Goal: Information Seeking & Learning: Learn about a topic

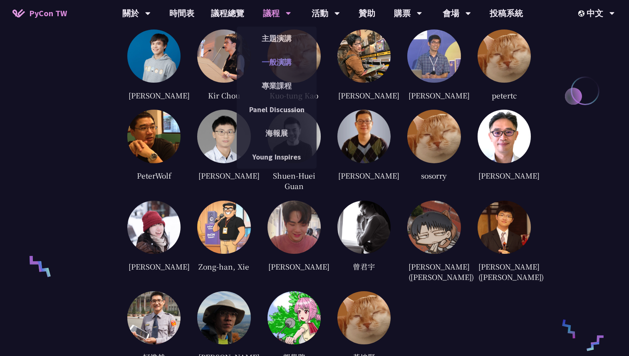
click at [279, 59] on link "一般演講" at bounding box center [277, 62] width 80 height 20
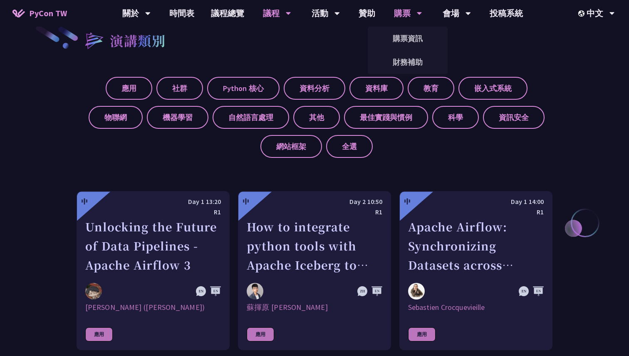
scroll to position [322, 0]
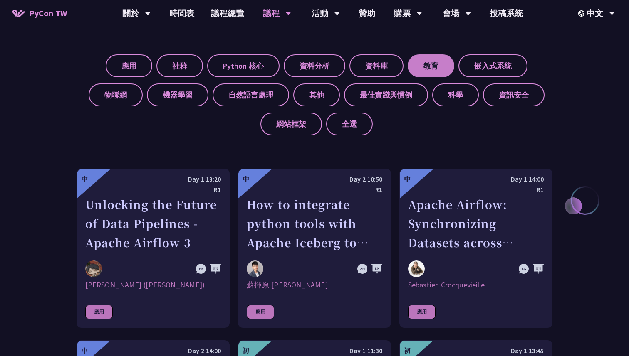
click at [434, 69] on label "教育" at bounding box center [431, 65] width 47 height 23
click at [0, 0] on input "教育" at bounding box center [0, 0] width 0 height 0
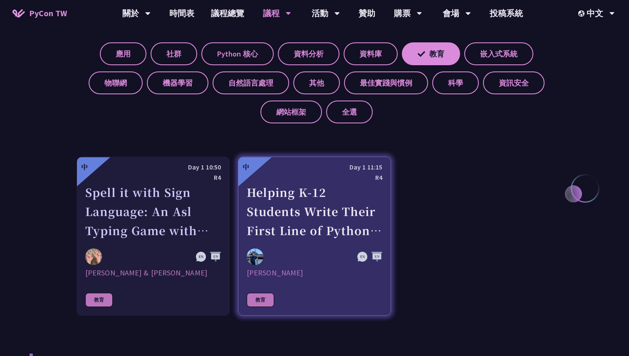
scroll to position [352, 0]
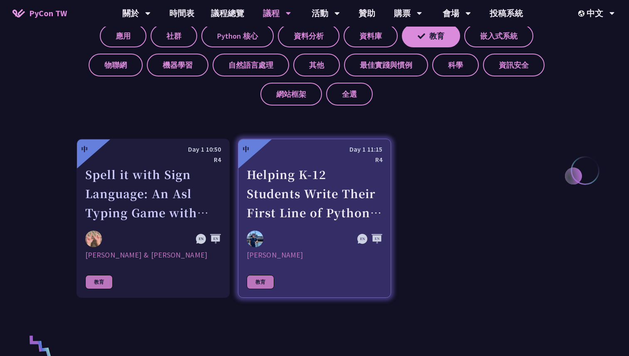
click at [326, 170] on div "Helping K-12 Students Write Their First Line of Python: Building a Game-Based L…" at bounding box center [315, 193] width 136 height 57
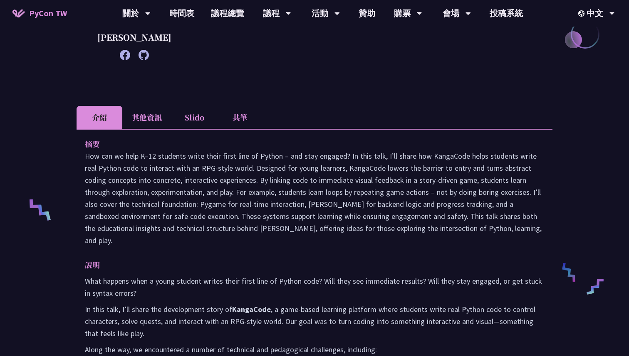
scroll to position [133, 0]
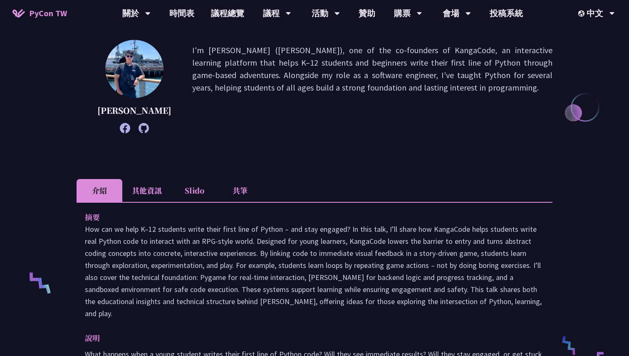
click at [145, 202] on li "其他資訊" at bounding box center [146, 190] width 49 height 23
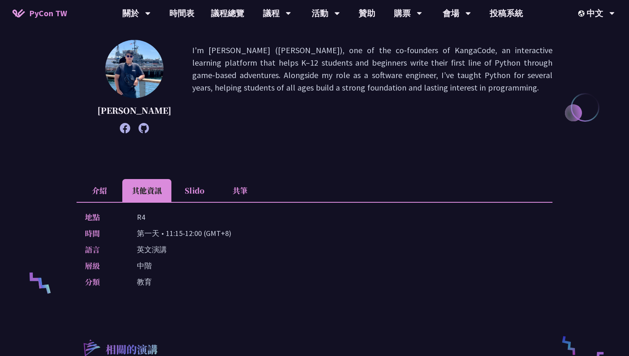
click at [182, 202] on li "Slido" at bounding box center [194, 190] width 46 height 23
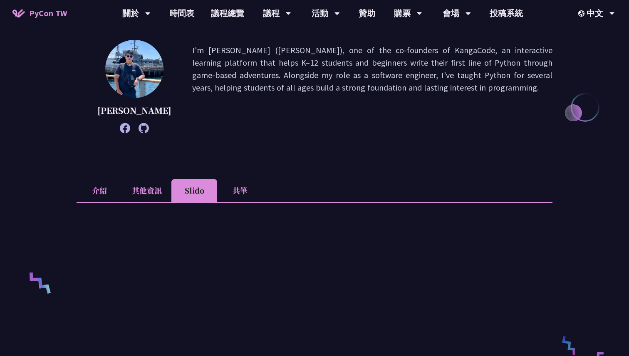
click at [98, 202] on li "介紹" at bounding box center [100, 190] width 46 height 23
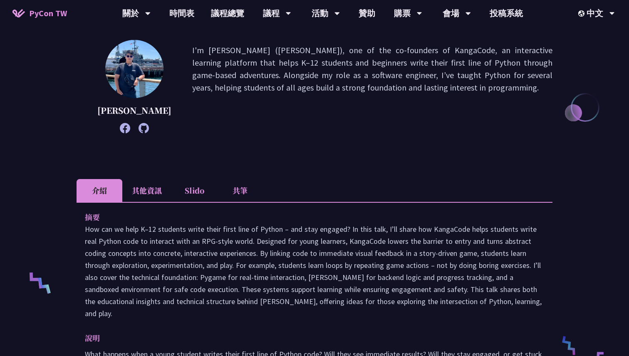
click at [121, 134] on icon at bounding box center [125, 128] width 10 height 10
